Goal: Information Seeking & Learning: Learn about a topic

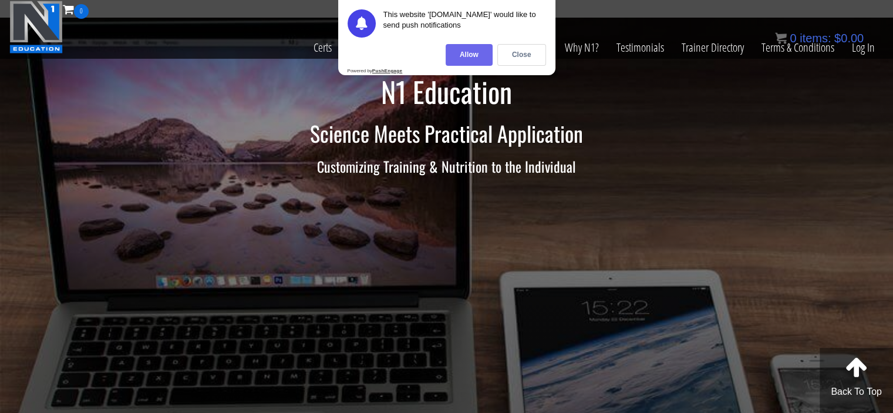
click at [484, 59] on div "Allow" at bounding box center [468, 55] width 47 height 22
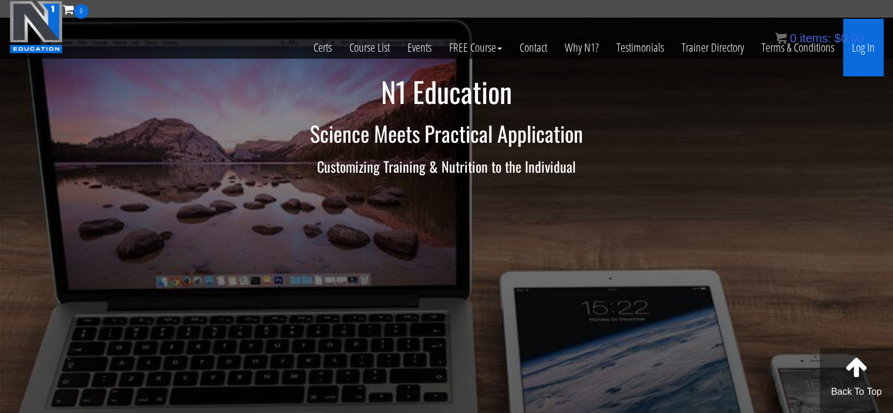
click at [869, 48] on link "Log In" at bounding box center [863, 48] width 40 height 58
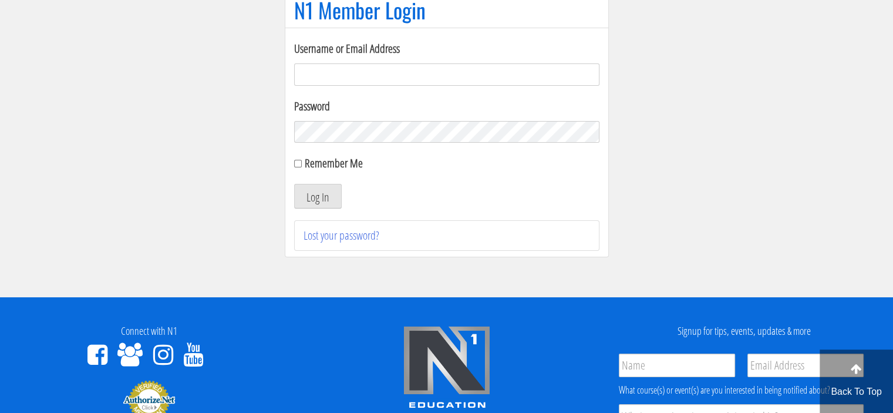
scroll to position [113, 0]
type input "meghna.25898@gmail.com"
click at [296, 166] on input "Remember Me" at bounding box center [298, 164] width 8 height 8
checkbox input "true"
click at [314, 194] on button "Log In" at bounding box center [318, 196] width 48 height 25
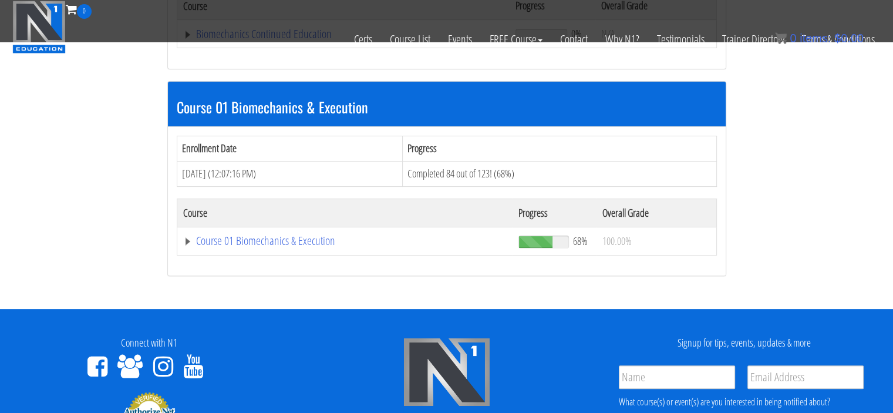
scroll to position [324, 0]
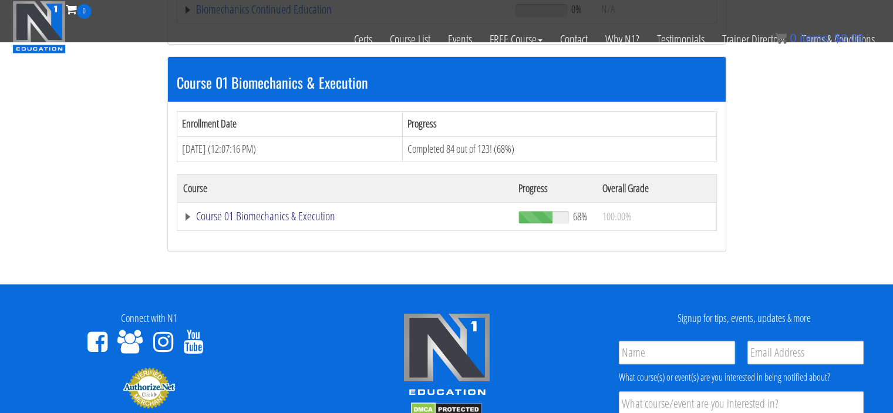
click at [184, 215] on link "Course 01 Biomechanics & Execution" at bounding box center [345, 216] width 324 height 12
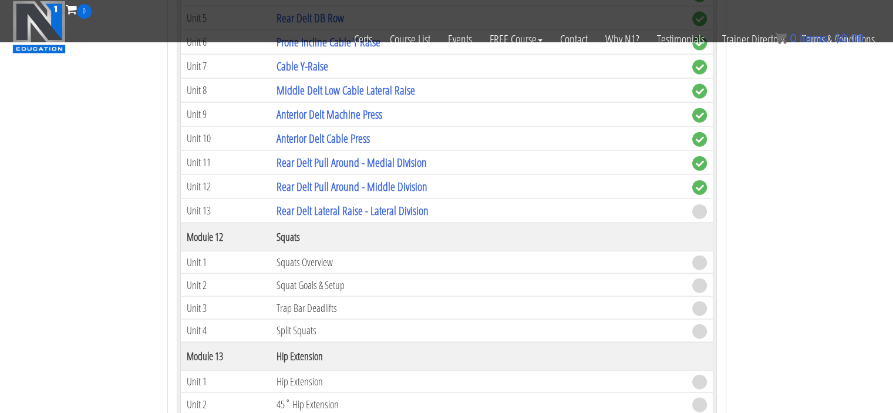
scroll to position [2669, 0]
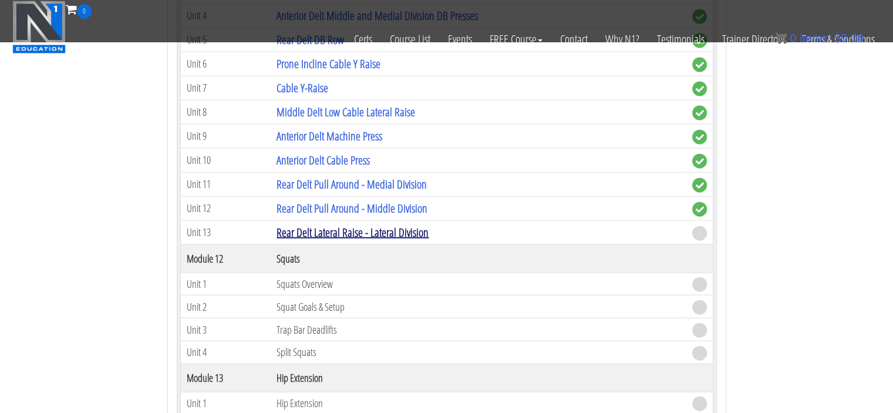
click at [384, 224] on link "Rear Delt Lateral Raise - Lateral Division" at bounding box center [352, 232] width 152 height 16
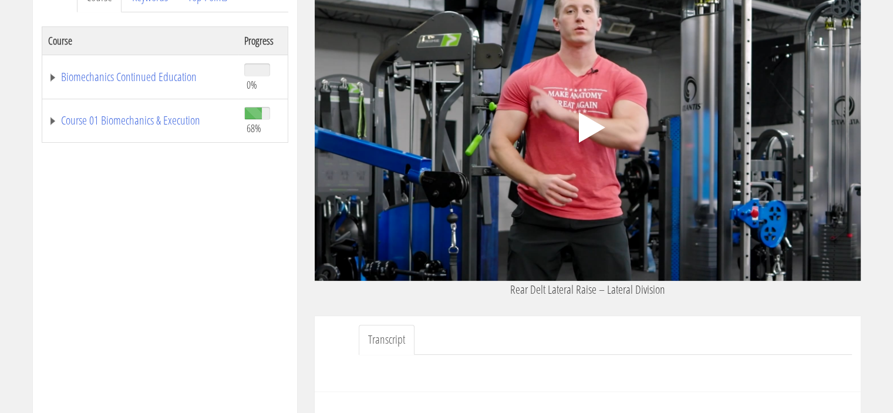
scroll to position [182, 0]
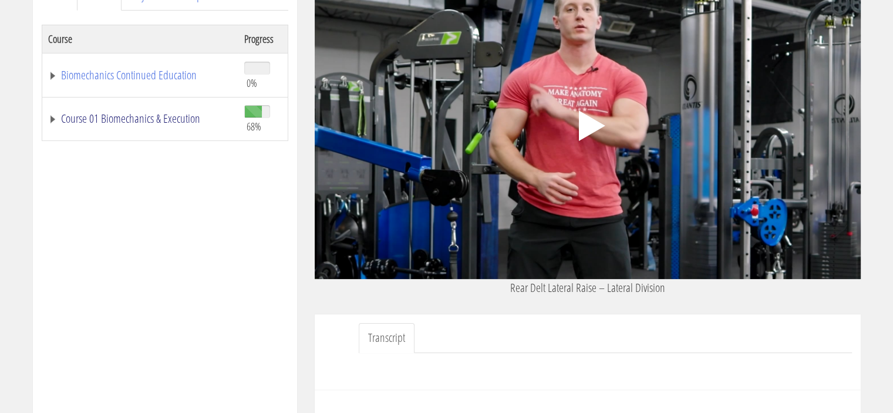
click at [62, 124] on link "Course 01 Biomechanics & Execution" at bounding box center [140, 119] width 184 height 12
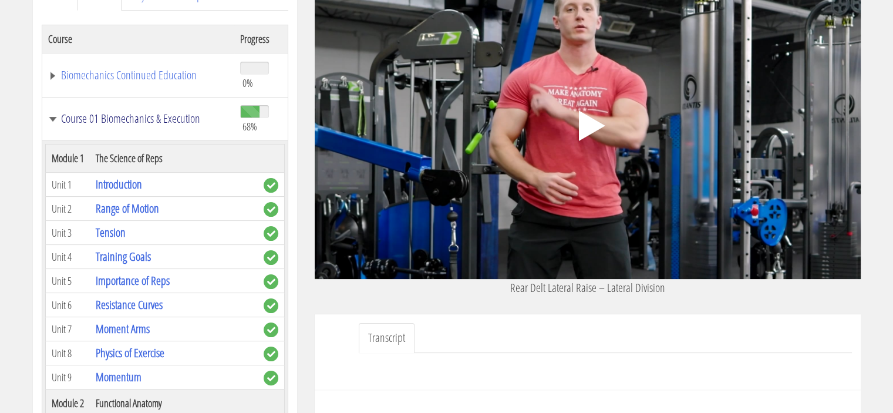
scroll to position [0, 0]
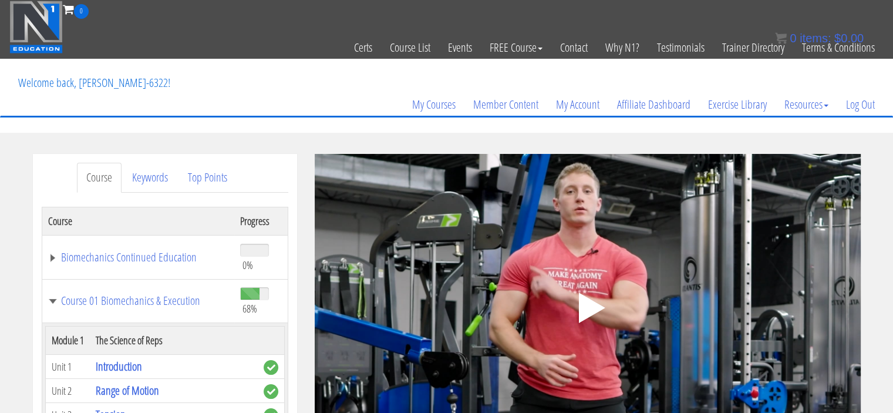
click at [587, 309] on polygon at bounding box center [591, 307] width 26 height 31
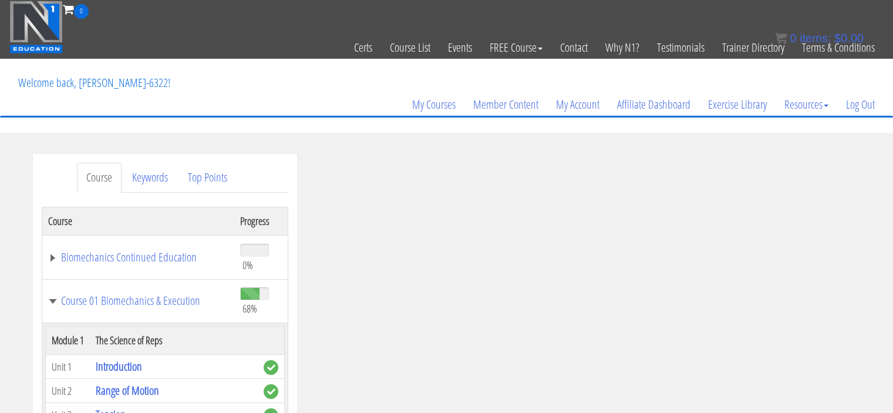
click at [495, 253] on div ".a{fill:#000;opacity:0.65;}.b{fill:#fff;opacity:1.0;} .fp-color-play{opacity:0.…" at bounding box center [588, 307] width 546 height 307
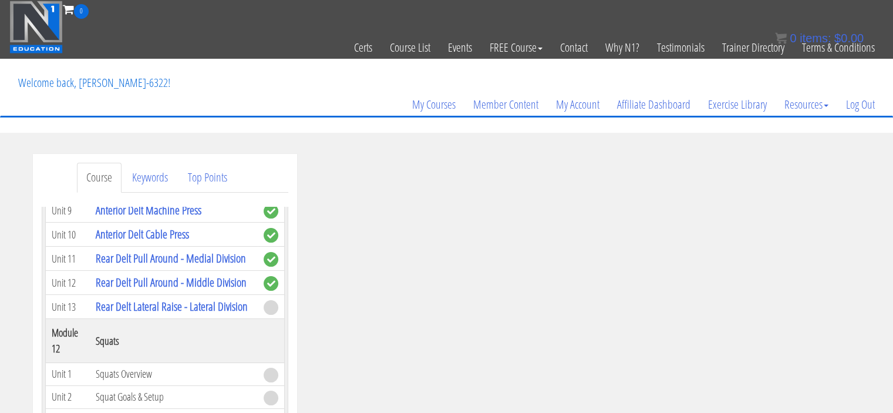
scroll to position [2673, 0]
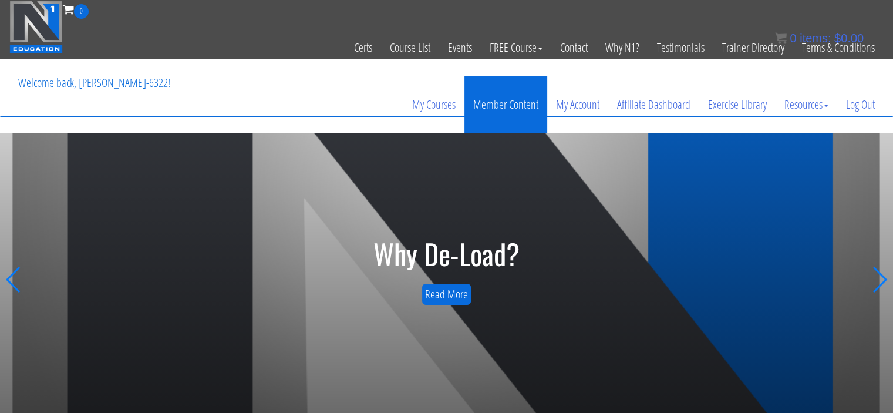
click at [504, 104] on link "Member Content" at bounding box center [505, 104] width 83 height 56
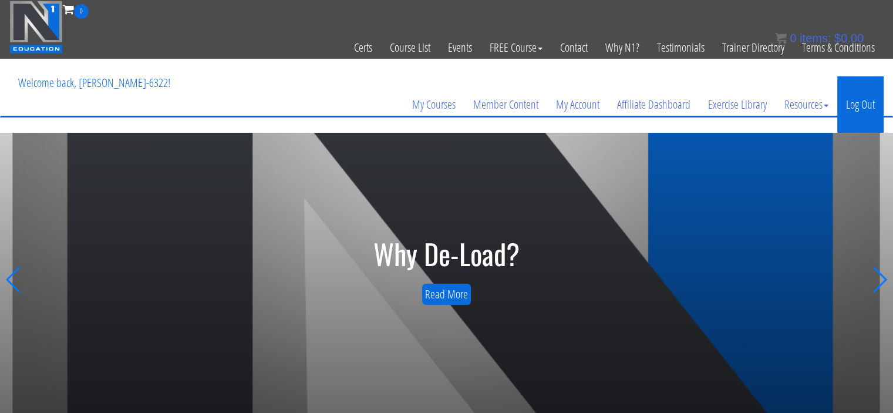
click at [855, 107] on link "Log Out" at bounding box center [860, 104] width 46 height 56
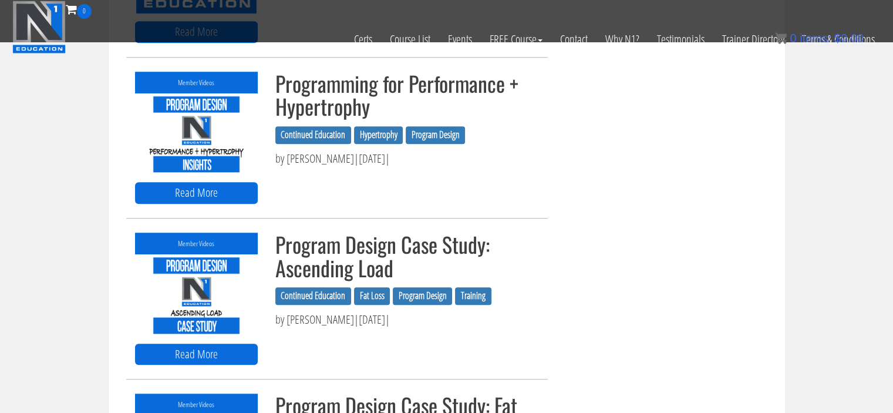
scroll to position [873, 0]
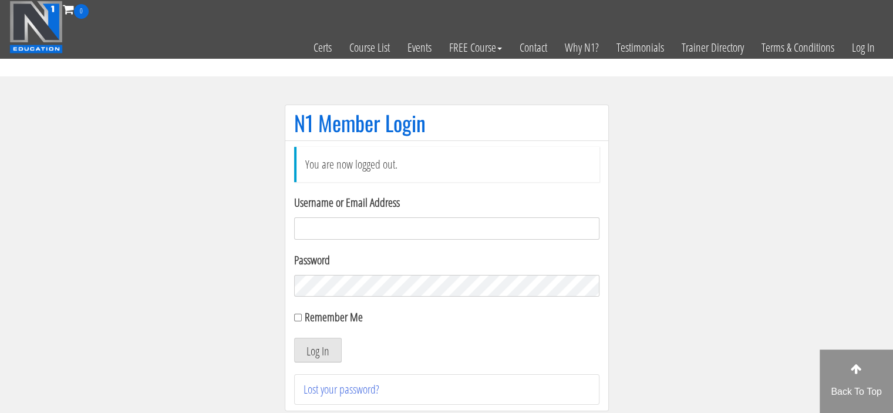
type input "meghna.25898@gmail.com"
drag, startPoint x: 399, startPoint y: 223, endPoint x: 54, endPoint y: 203, distance: 345.7
click at [54, 203] on section "N1 Member Login You are now logged out. Username or Email Address meghna.25898@…" at bounding box center [446, 263] width 893 height 374
type input "singhrharsh9090@gmail.com"
click at [100, 293] on section "N1 Member Login You are now logged out. Username or Email Address singhrharsh90…" at bounding box center [446, 263] width 893 height 374
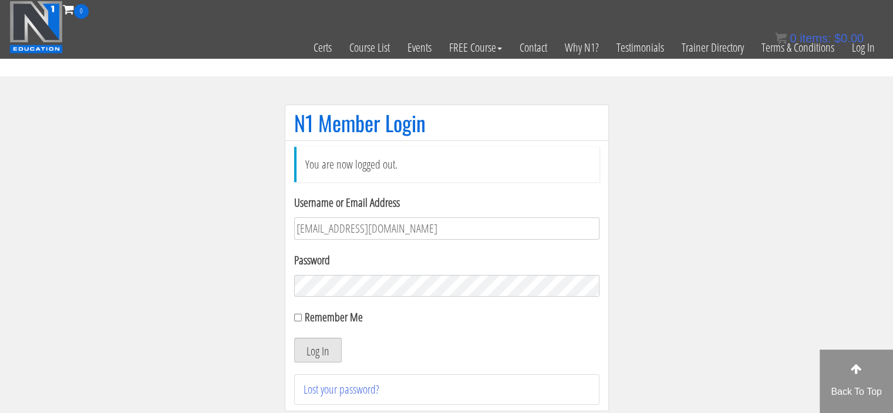
click at [312, 347] on button "Log In" at bounding box center [318, 349] width 48 height 25
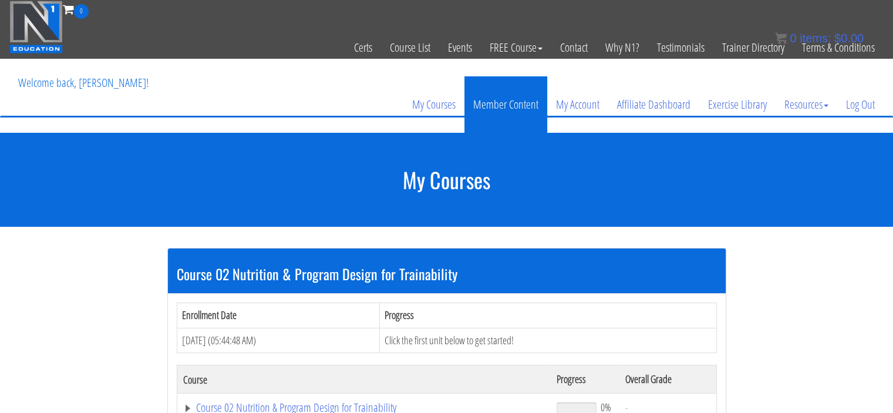
click at [515, 107] on link "Member Content" at bounding box center [505, 104] width 83 height 56
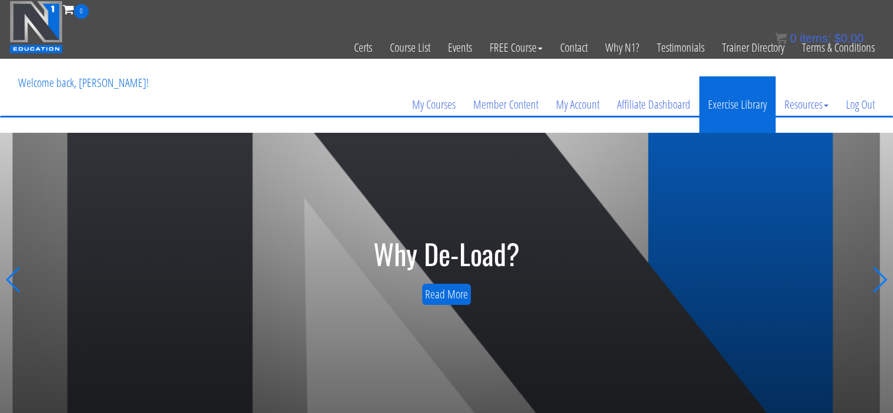
click at [723, 106] on link "Exercise Library" at bounding box center [737, 104] width 76 height 56
